Goal: Ask a question

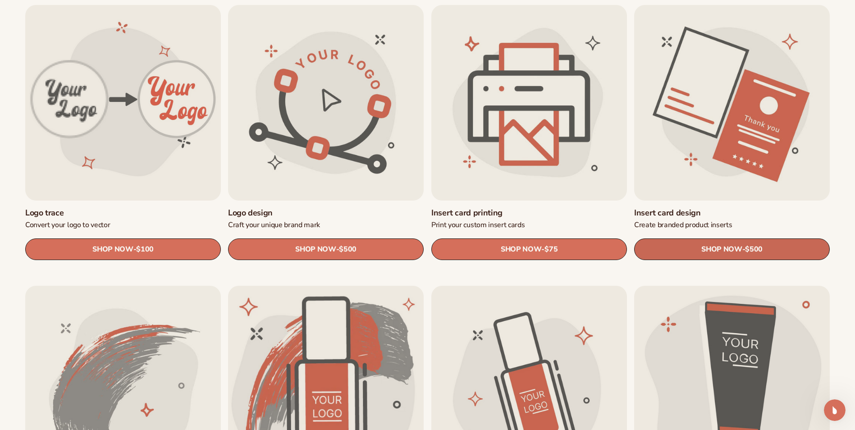
scroll to position [315, 0]
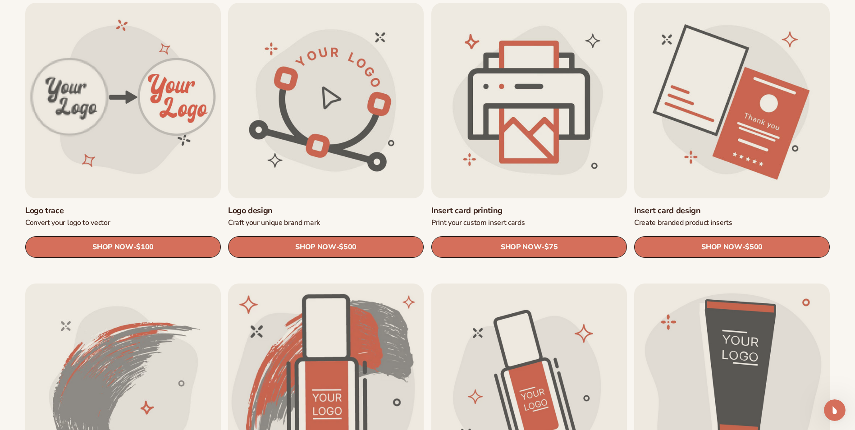
click at [734, 205] on link "Insert card design" at bounding box center [732, 210] width 196 height 10
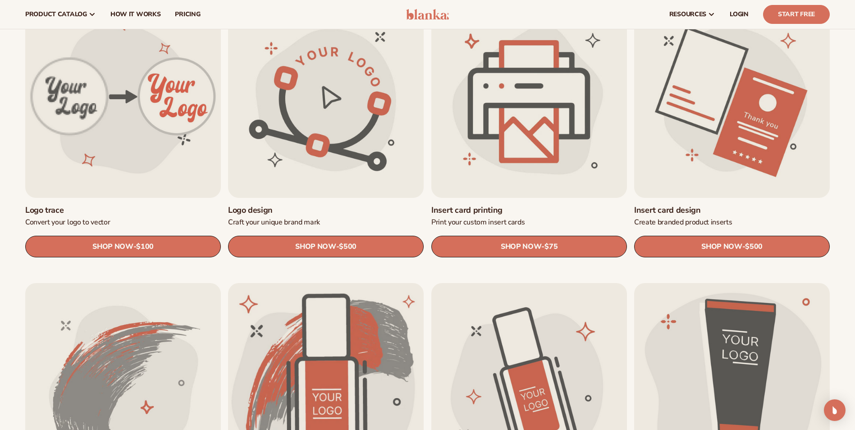
scroll to position [315, 0]
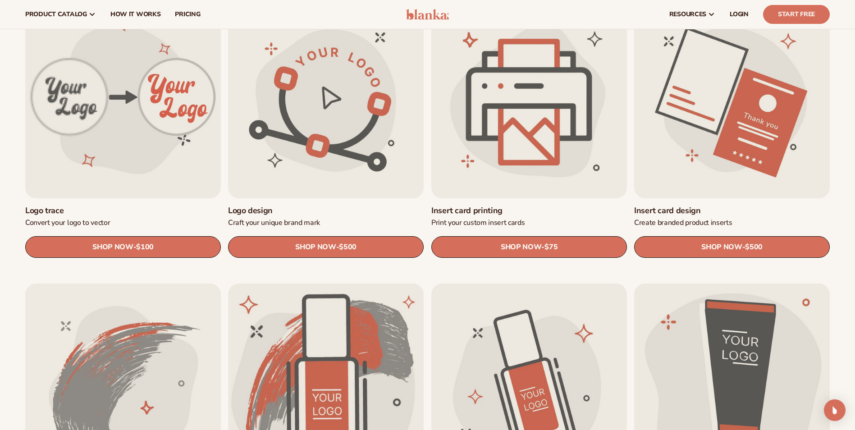
click at [552, 205] on link "Insert card printing" at bounding box center [529, 210] width 196 height 10
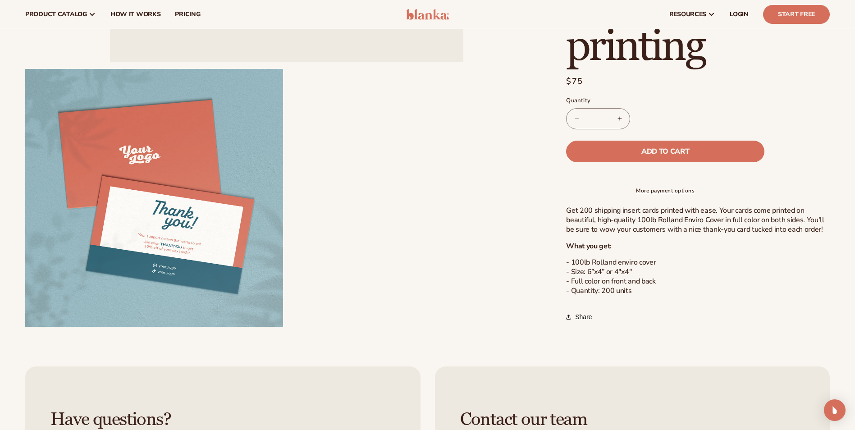
scroll to position [180, 0]
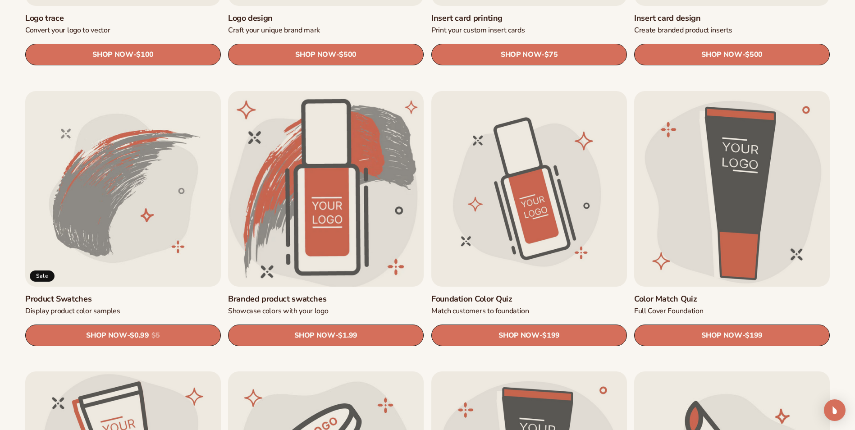
scroll to position [541, 0]
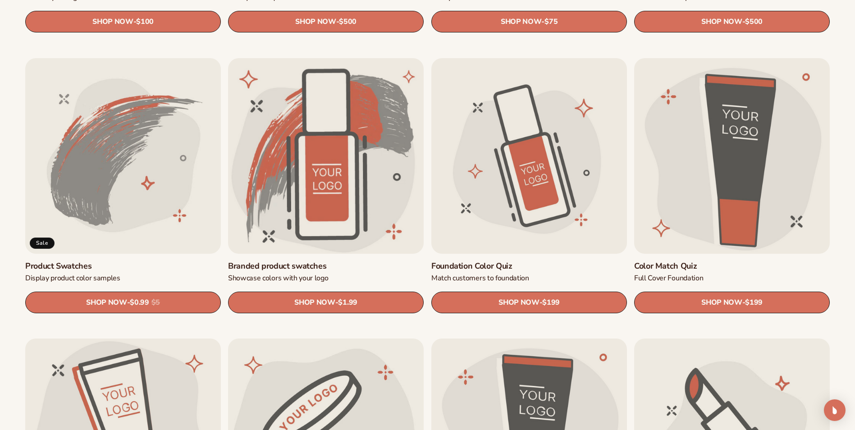
click at [116, 261] on link "Product Swatches" at bounding box center [123, 266] width 196 height 10
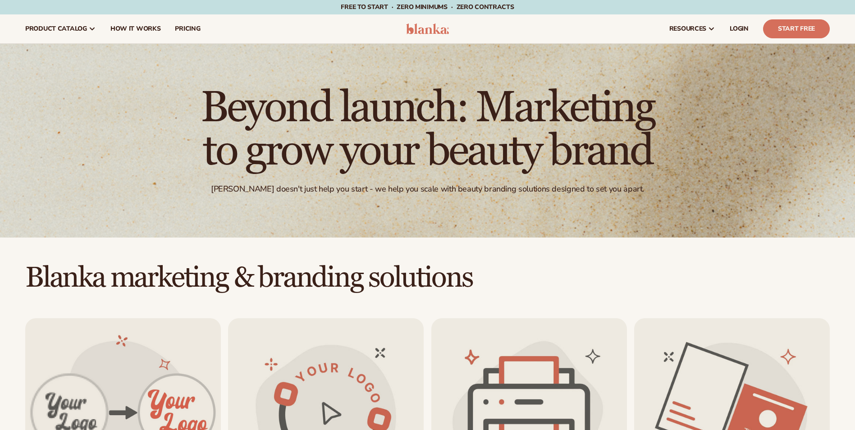
scroll to position [541, 0]
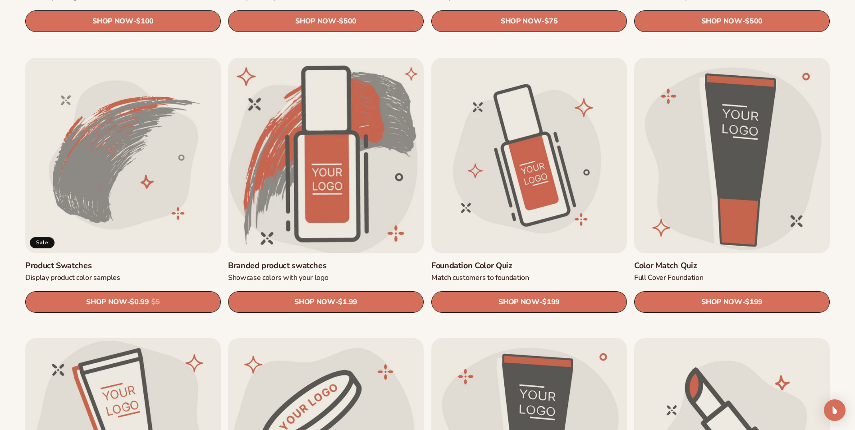
click at [304, 260] on link "Branded product swatches" at bounding box center [326, 265] width 196 height 10
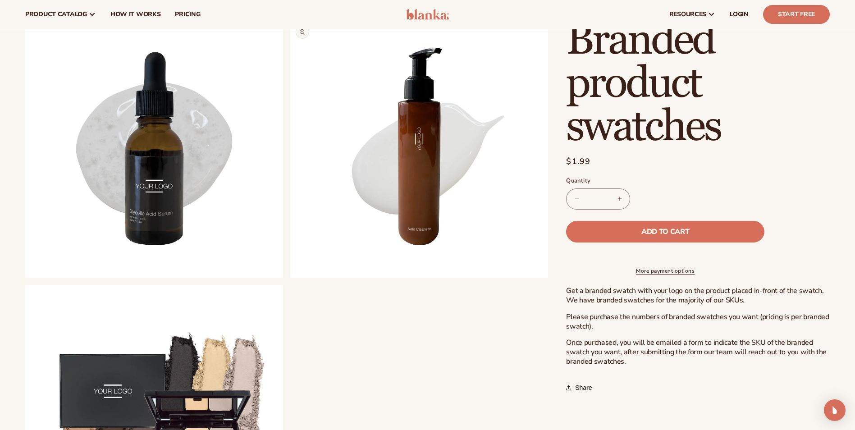
scroll to position [631, 0]
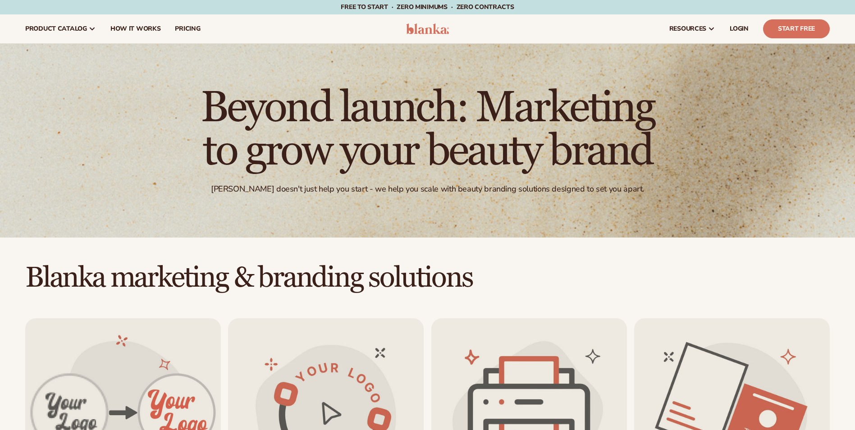
scroll to position [542, 0]
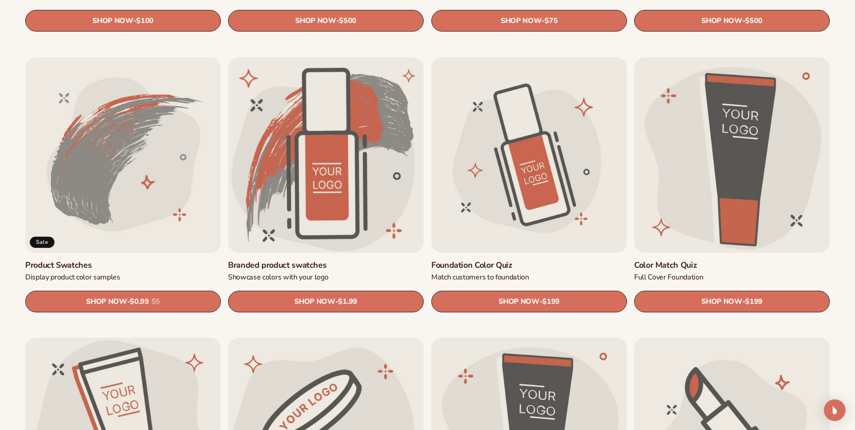
click at [90, 260] on link "Product Swatches" at bounding box center [123, 265] width 196 height 10
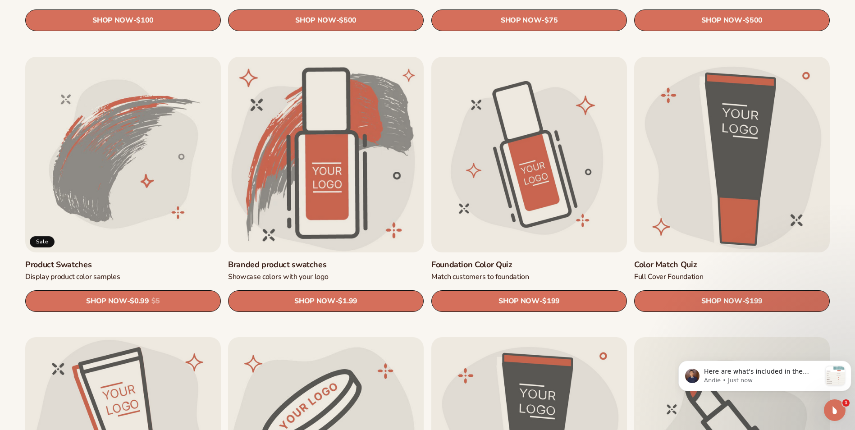
click at [497, 260] on link "Foundation Color Quiz" at bounding box center [529, 265] width 196 height 10
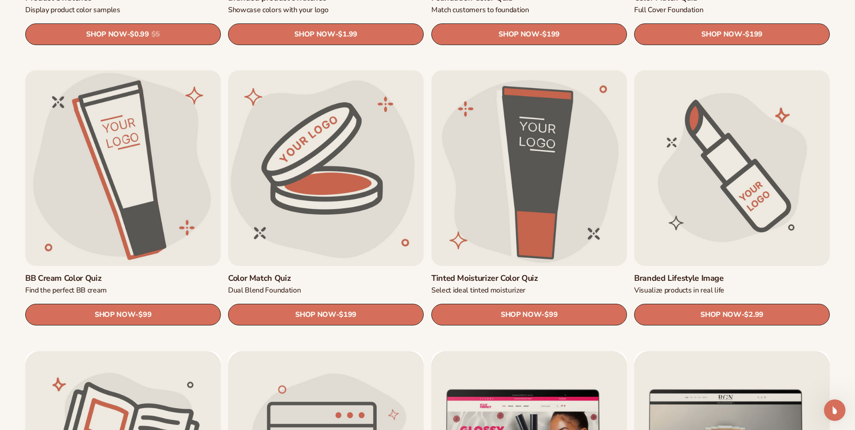
scroll to position [813, 0]
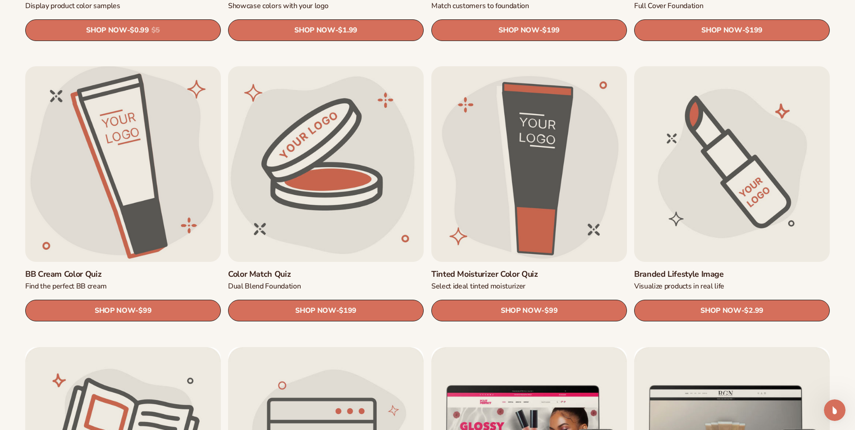
click at [99, 269] on link "BB Cream Color Quiz" at bounding box center [123, 274] width 196 height 10
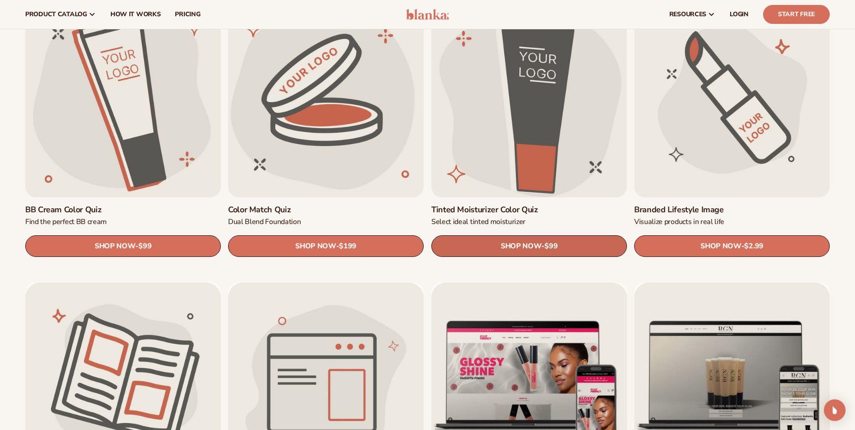
scroll to position [858, 0]
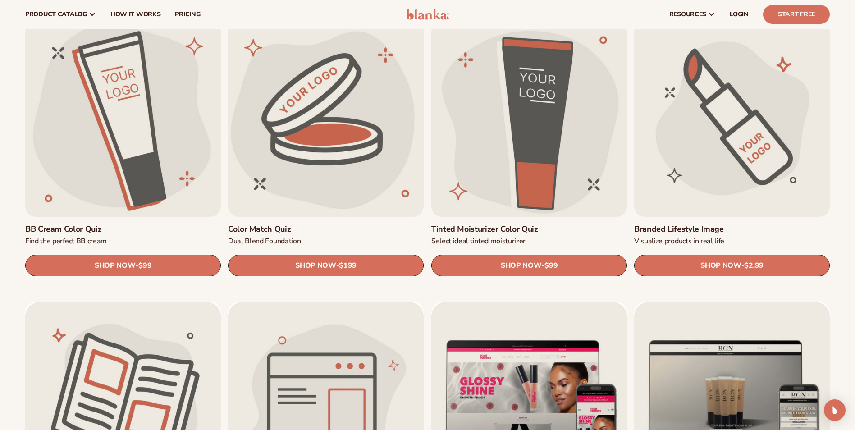
click at [755, 224] on link "Branded Lifestyle Image" at bounding box center [732, 229] width 196 height 10
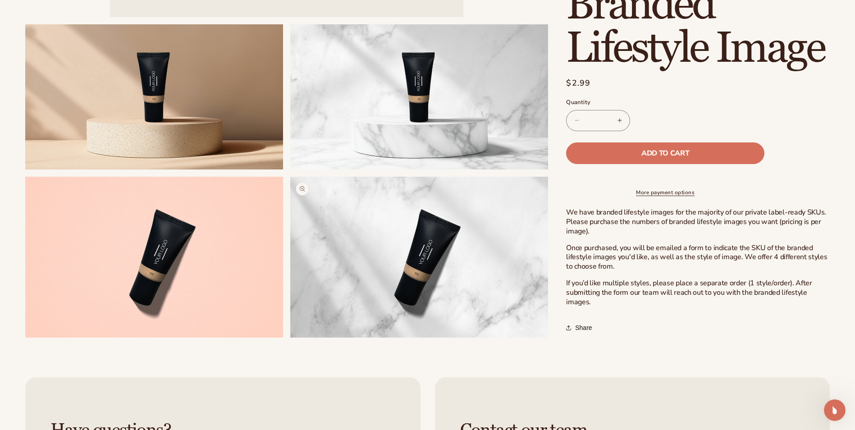
scroll to position [406, 0]
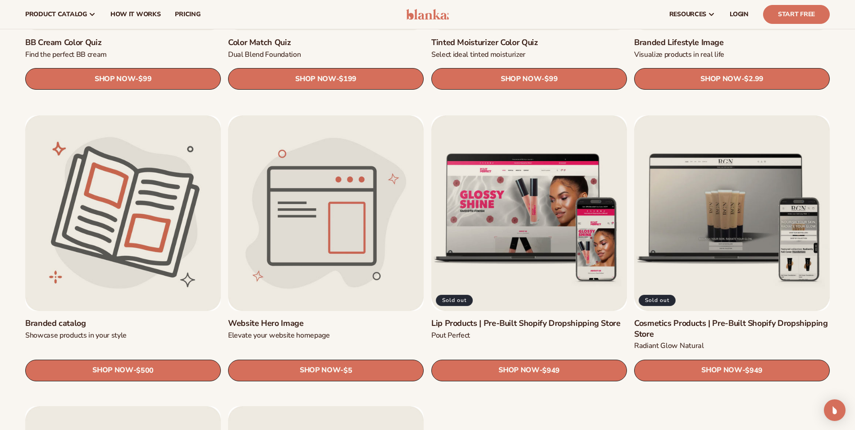
scroll to position [1038, 0]
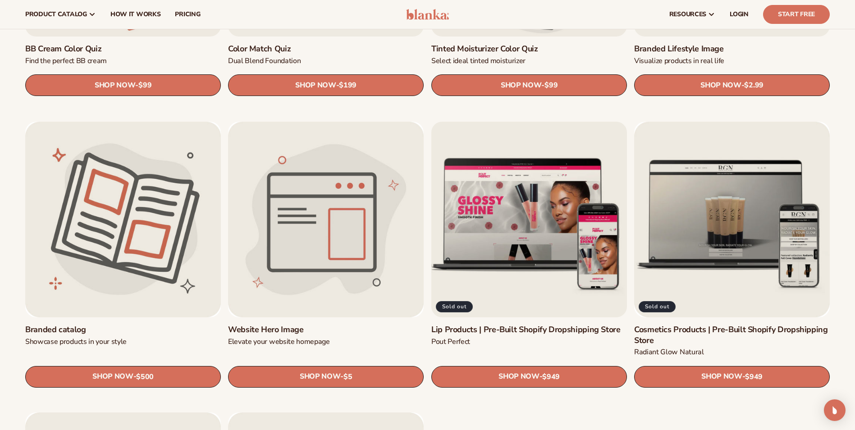
click at [553, 324] on link "Lip Products | Pre-Built Shopify Dropshipping Store" at bounding box center [529, 329] width 196 height 10
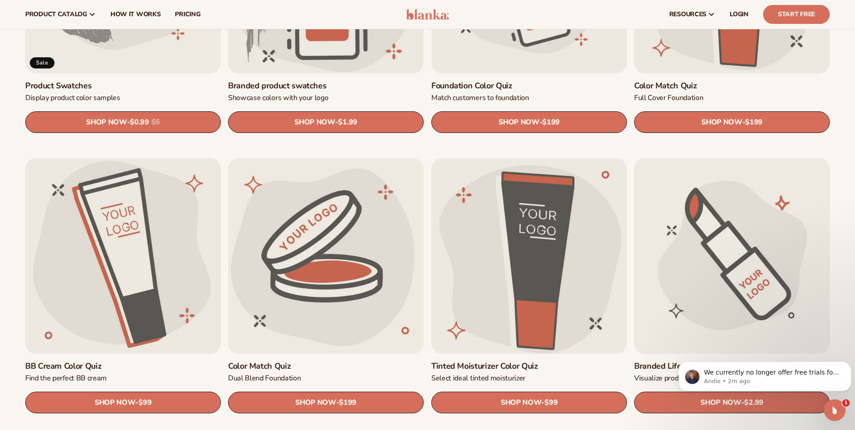
scroll to position [541, 0]
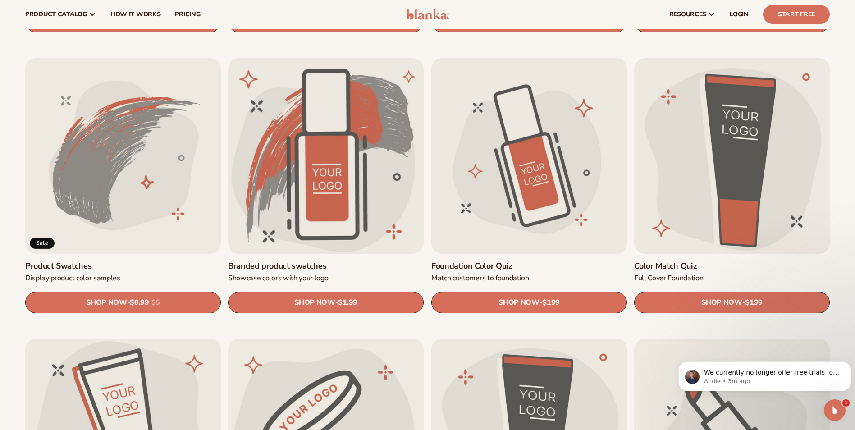
click at [843, 410] on div "Open Intercom Messenger" at bounding box center [833, 409] width 30 height 30
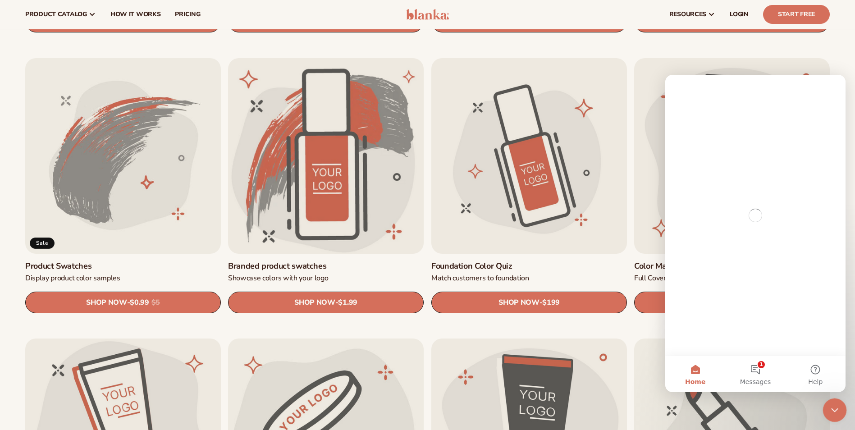
scroll to position [0, 0]
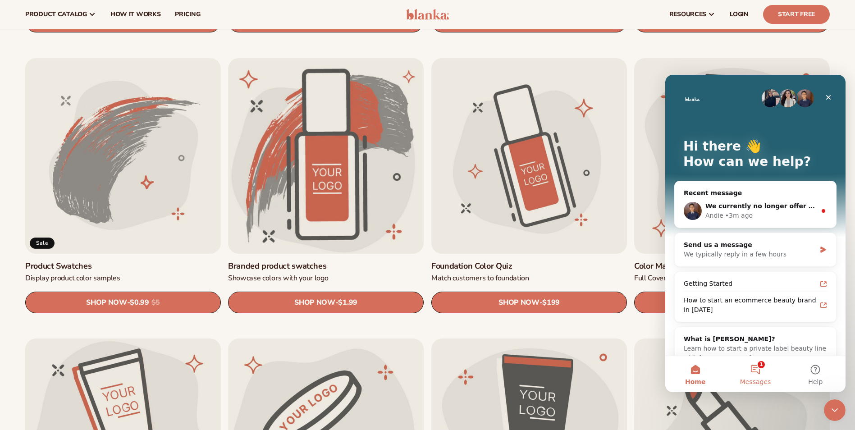
click at [757, 372] on button "1 Messages" at bounding box center [755, 374] width 60 height 36
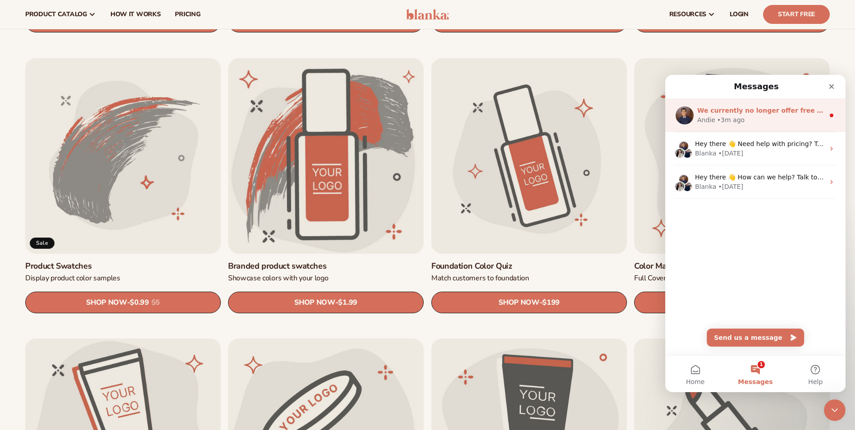
click at [761, 112] on span "We currently no longer offer free trials for any of our membership offerings." at bounding box center [833, 110] width 272 height 7
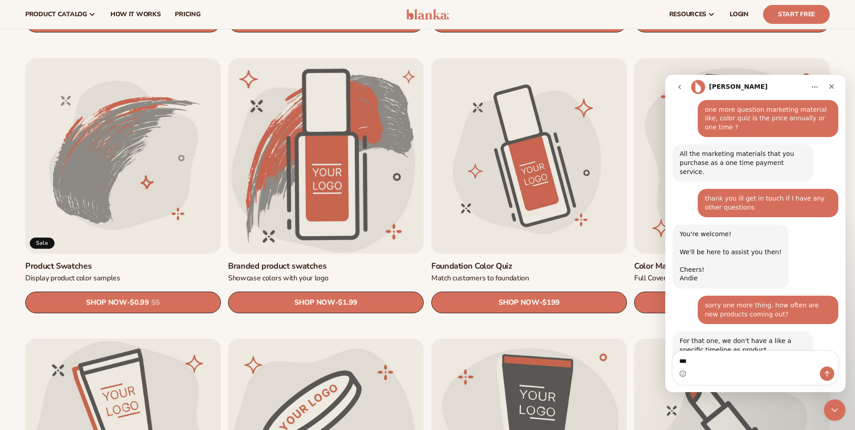
scroll to position [1939, 0]
type textarea "**********"
